Goal: Check status: Check status

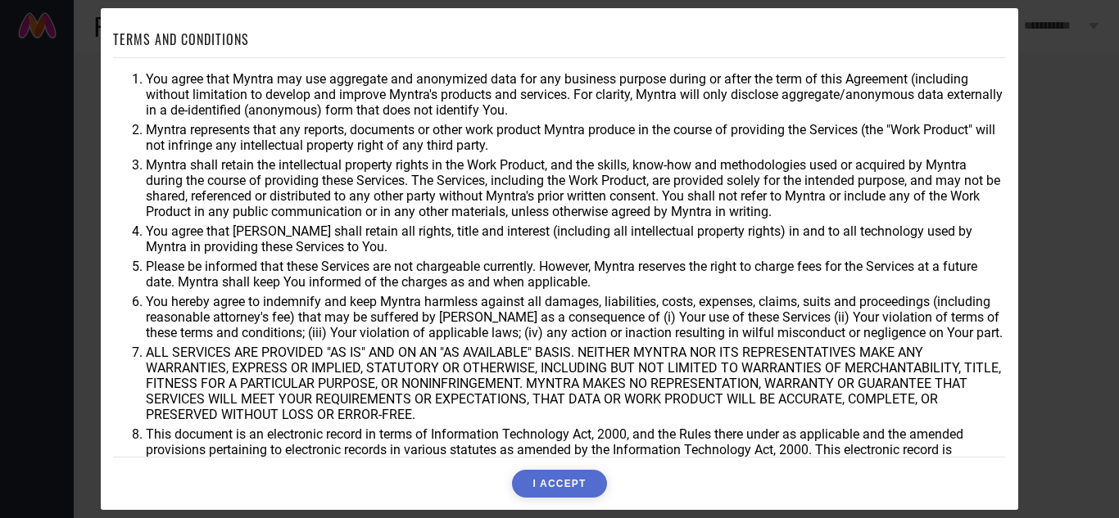
click at [577, 488] on button "I ACCEPT" at bounding box center [559, 484] width 94 height 28
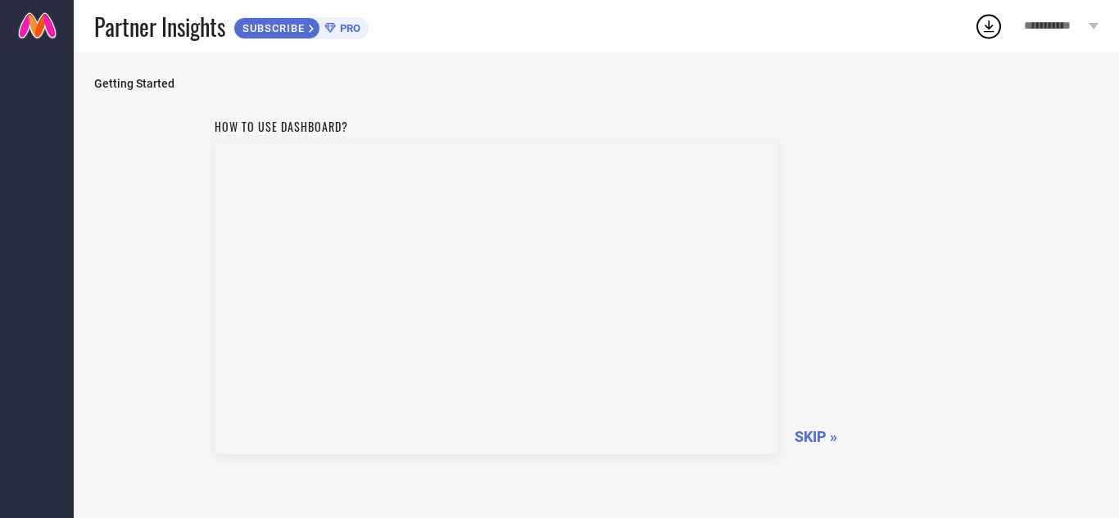
click at [812, 437] on span "SKIP »" at bounding box center [815, 436] width 43 height 17
